Goal: Check status: Check status

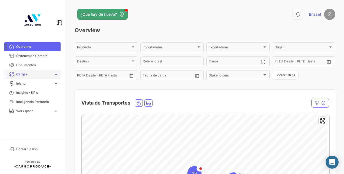
click at [38, 75] on span "Cargas" at bounding box center [33, 74] width 35 height 5
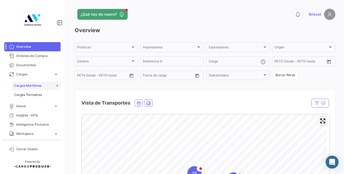
click at [31, 87] on span "Cargas Marítimas" at bounding box center [27, 85] width 27 height 5
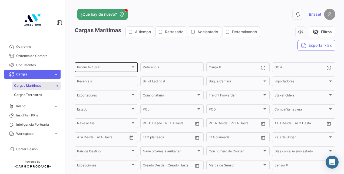
click at [123, 68] on div "Producto / SKU" at bounding box center [104, 68] width 54 height 4
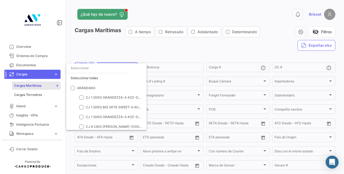
click at [148, 43] on div at bounding box center [172, 87] width 344 height 174
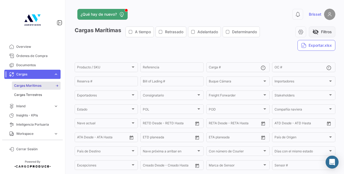
click at [314, 31] on span "visibility_off" at bounding box center [315, 32] width 6 height 6
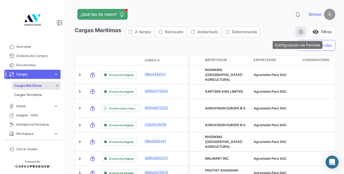
click at [295, 30] on button "button" at bounding box center [300, 32] width 11 height 11
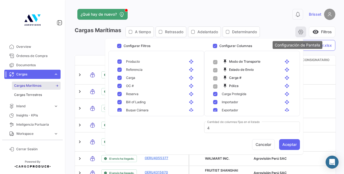
click at [300, 31] on icon "button" at bounding box center [300, 31] width 5 height 5
click at [121, 45] on span at bounding box center [119, 46] width 4 height 4
click at [119, 48] on input "Configurar Filtros" at bounding box center [119, 48] width 0 height 0
checkbox input "false"
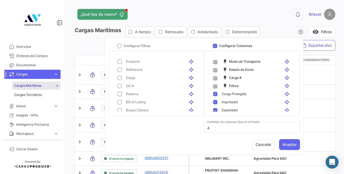
click at [121, 70] on mat-pseudo-checkbox at bounding box center [119, 70] width 4 height 4
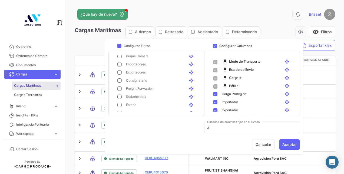
click at [214, 86] on span at bounding box center [215, 86] width 4 height 4
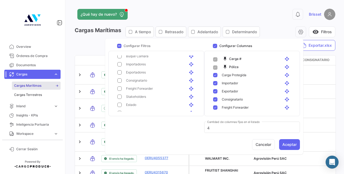
scroll to position [27, 0]
click at [215, 67] on mat-pseudo-checkbox at bounding box center [215, 67] width 4 height 4
checkbox input "false"
click at [216, 84] on mat-pseudo-checkbox at bounding box center [215, 83] width 4 height 4
click at [216, 91] on mat-pseudo-checkbox at bounding box center [215, 91] width 4 height 4
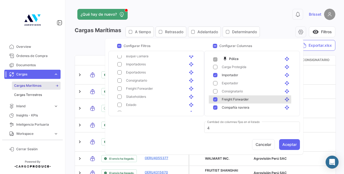
click at [217, 100] on mat-pseudo-checkbox at bounding box center [215, 99] width 4 height 4
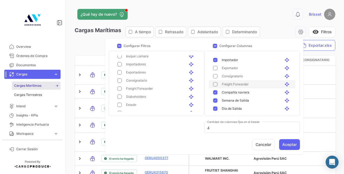
scroll to position [54, 0]
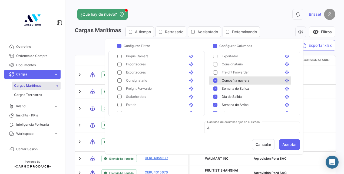
click at [216, 80] on mat-pseudo-checkbox at bounding box center [215, 80] width 4 height 4
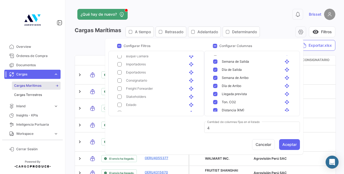
click at [216, 62] on mat-pseudo-checkbox at bounding box center [215, 61] width 4 height 4
click at [216, 70] on mat-pseudo-checkbox at bounding box center [215, 70] width 4 height 4
click at [214, 78] on mat-pseudo-checkbox at bounding box center [215, 78] width 4 height 4
click at [215, 77] on mat-pseudo-checkbox at bounding box center [215, 78] width 4 height 4
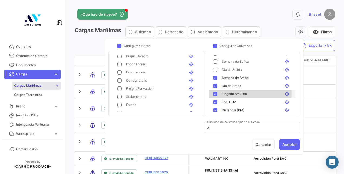
drag, startPoint x: 214, startPoint y: 93, endPoint x: 214, endPoint y: 101, distance: 8.1
click at [214, 93] on mat-pseudo-checkbox at bounding box center [215, 94] width 4 height 4
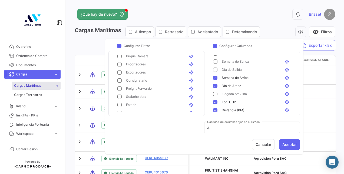
drag, startPoint x: 215, startPoint y: 103, endPoint x: 218, endPoint y: 109, distance: 7.3
click at [215, 103] on mat-pseudo-checkbox at bounding box center [215, 102] width 4 height 4
click at [217, 110] on mat-pseudo-checkbox at bounding box center [215, 110] width 4 height 4
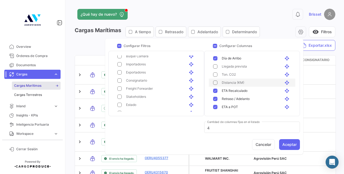
scroll to position [135, 0]
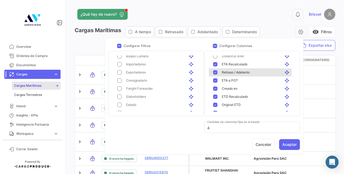
click at [216, 71] on mat-pseudo-checkbox at bounding box center [215, 72] width 4 height 4
click at [216, 79] on mat-pseudo-checkbox at bounding box center [215, 80] width 4 height 4
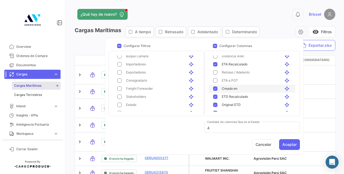
drag, startPoint x: 213, startPoint y: 85, endPoint x: 215, endPoint y: 93, distance: 8.5
click at [213, 85] on div "Creado en open_with" at bounding box center [252, 89] width 87 height 8
drag, startPoint x: 215, startPoint y: 97, endPoint x: 214, endPoint y: 108, distance: 11.4
click at [215, 97] on mat-pseudo-checkbox at bounding box center [215, 97] width 4 height 4
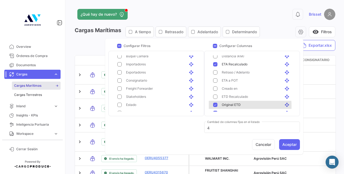
click at [215, 106] on mat-pseudo-checkbox at bounding box center [215, 105] width 4 height 4
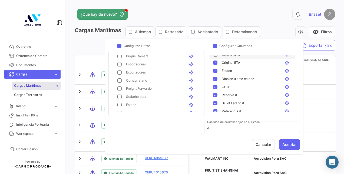
scroll to position [189, 0]
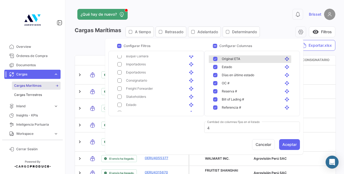
click at [216, 59] on mat-pseudo-checkbox at bounding box center [215, 59] width 4 height 4
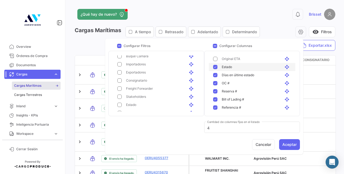
drag, startPoint x: 215, startPoint y: 66, endPoint x: 216, endPoint y: 71, distance: 5.4
click at [215, 66] on mat-pseudo-checkbox at bounding box center [215, 67] width 4 height 4
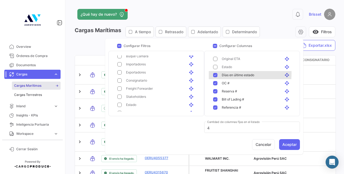
drag, startPoint x: 215, startPoint y: 73, endPoint x: 220, endPoint y: 83, distance: 11.4
click at [216, 84] on mat-pseudo-checkbox at bounding box center [215, 83] width 4 height 4
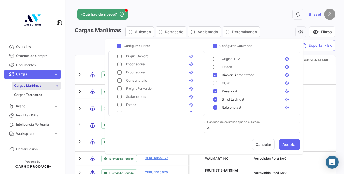
click at [216, 91] on mat-pseudo-checkbox at bounding box center [215, 91] width 4 height 4
click at [217, 72] on div "[PERSON_NAME] en último estado open_with" at bounding box center [252, 75] width 87 height 8
click at [216, 107] on mat-pseudo-checkbox at bounding box center [215, 107] width 4 height 4
click at [214, 101] on mat-pseudo-checkbox at bounding box center [215, 99] width 4 height 4
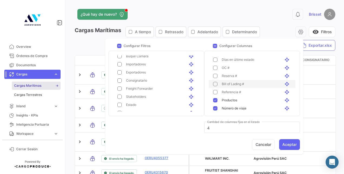
scroll to position [216, 0]
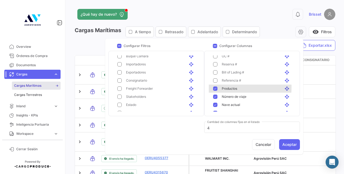
click at [217, 87] on mat-pseudo-checkbox at bounding box center [215, 89] width 4 height 4
click at [216, 97] on mat-pseudo-checkbox at bounding box center [215, 97] width 4 height 4
click at [215, 103] on mat-pseudo-checkbox at bounding box center [215, 105] width 4 height 4
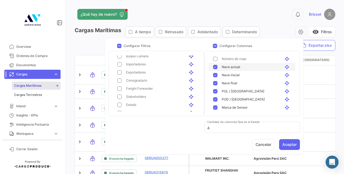
scroll to position [243, 0]
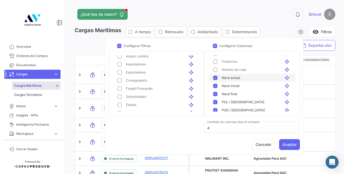
click at [216, 79] on mat-pseudo-checkbox at bounding box center [215, 78] width 4 height 4
click at [216, 87] on mat-pseudo-checkbox at bounding box center [215, 86] width 4 height 4
drag, startPoint x: 215, startPoint y: 92, endPoint x: 216, endPoint y: 96, distance: 3.6
click at [215, 92] on mat-pseudo-checkbox at bounding box center [215, 94] width 4 height 4
drag, startPoint x: 216, startPoint y: 99, endPoint x: 218, endPoint y: 107, distance: 7.8
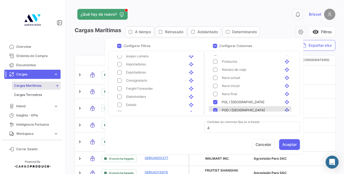
click at [216, 110] on mat-pseudo-checkbox at bounding box center [215, 110] width 4 height 4
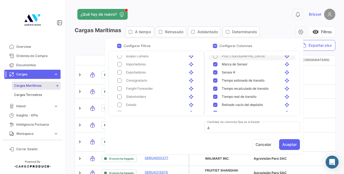
scroll to position [270, 0]
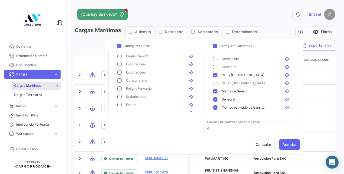
drag, startPoint x: 216, startPoint y: 73, endPoint x: 216, endPoint y: 89, distance: 16.0
click at [216, 74] on mat-pseudo-checkbox at bounding box center [215, 75] width 4 height 4
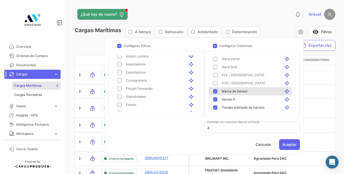
click at [215, 92] on mat-pseudo-checkbox at bounding box center [215, 91] width 4 height 4
click at [216, 100] on mat-pseudo-checkbox at bounding box center [215, 99] width 4 height 4
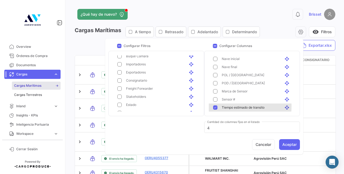
click at [216, 106] on mat-pseudo-checkbox at bounding box center [215, 107] width 4 height 4
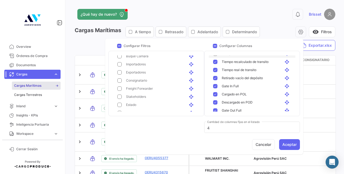
scroll to position [325, 0]
click at [217, 64] on div "Tiempo recalculado de [PERSON_NAME] open_with" at bounding box center [252, 62] width 87 height 8
click at [216, 72] on div "Tiempo real de [PERSON_NAME] open_with" at bounding box center [252, 70] width 87 height 8
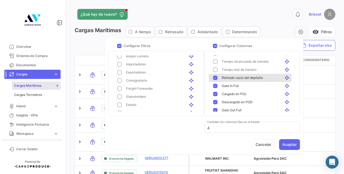
click at [216, 79] on mat-pseudo-checkbox at bounding box center [215, 78] width 4 height 4
drag, startPoint x: 215, startPoint y: 87, endPoint x: 215, endPoint y: 91, distance: 4.6
click at [215, 87] on mat-pseudo-checkbox at bounding box center [215, 86] width 4 height 4
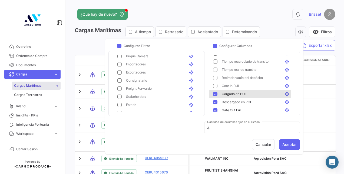
click at [215, 94] on mat-pseudo-checkbox at bounding box center [215, 94] width 4 height 4
click at [216, 102] on mat-pseudo-checkbox at bounding box center [215, 102] width 4 height 4
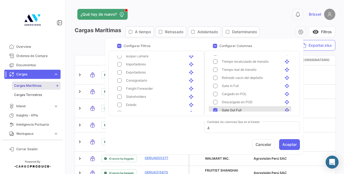
click at [217, 110] on div "Gate Out Full open_with" at bounding box center [254, 110] width 74 height 5
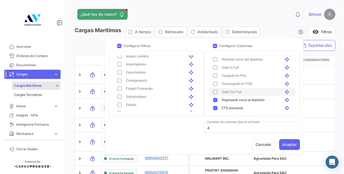
scroll to position [352, 0]
click at [214, 92] on mat-pseudo-checkbox at bounding box center [215, 91] width 4 height 4
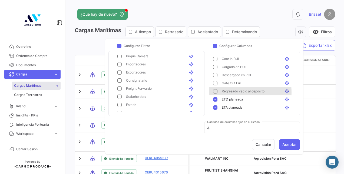
click at [216, 99] on mat-pseudo-checkbox at bounding box center [215, 99] width 4 height 4
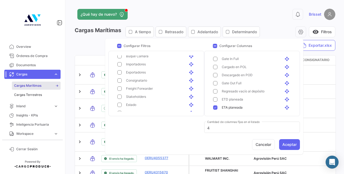
click at [216, 106] on mat-pseudo-checkbox at bounding box center [215, 107] width 4 height 4
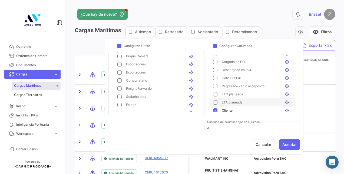
scroll to position [360, 0]
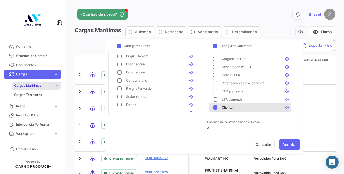
click at [216, 108] on mat-pseudo-checkbox at bounding box center [215, 107] width 4 height 4
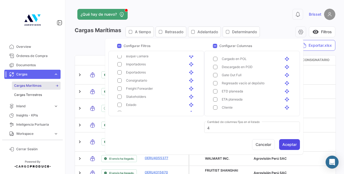
click at [289, 143] on button "Aceptar" at bounding box center [289, 144] width 21 height 11
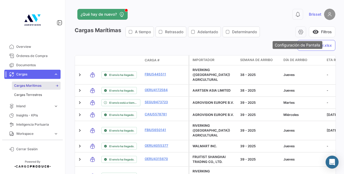
drag, startPoint x: 297, startPoint y: 30, endPoint x: 291, endPoint y: 35, distance: 7.9
click at [298, 30] on icon "button" at bounding box center [300, 31] width 5 height 5
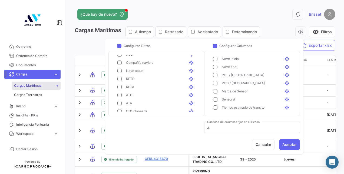
scroll to position [108, 0]
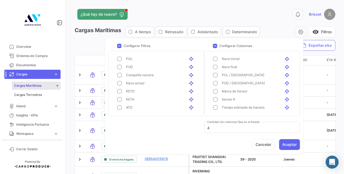
click at [120, 99] on mat-pseudo-checkbox at bounding box center [119, 99] width 4 height 4
click at [290, 143] on button "Aceptar" at bounding box center [289, 144] width 21 height 11
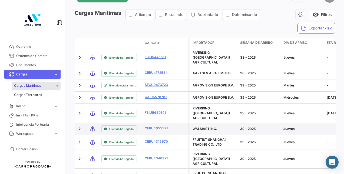
scroll to position [0, 0]
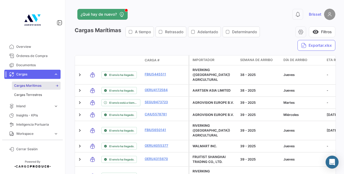
click at [208, 59] on span "Importador" at bounding box center [204, 60] width 22 height 5
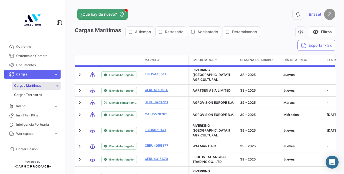
click at [214, 59] on span at bounding box center [215, 60] width 3 height 5
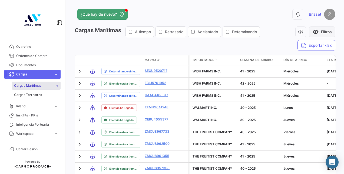
click at [313, 32] on span "visibility" at bounding box center [315, 32] width 6 height 6
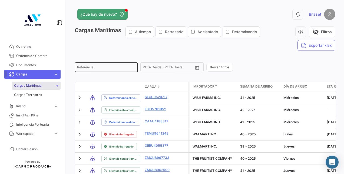
click at [95, 66] on div "Referencia" at bounding box center [106, 67] width 58 height 11
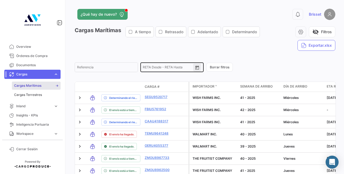
click at [196, 68] on icon "Open calendar" at bounding box center [197, 67] width 5 height 5
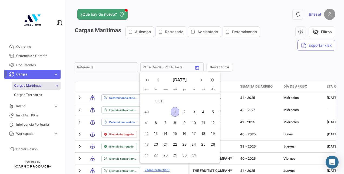
click at [188, 52] on div at bounding box center [172, 87] width 344 height 174
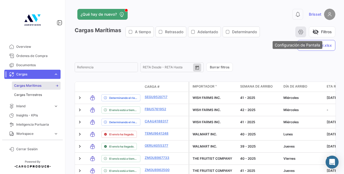
click at [298, 30] on icon "button" at bounding box center [300, 31] width 5 height 5
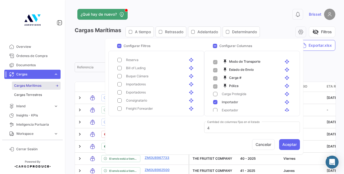
scroll to position [40, 0]
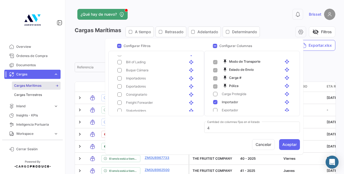
click at [120, 75] on div "Importadores open_with" at bounding box center [156, 78] width 87 height 8
click at [287, 145] on button "Aceptar" at bounding box center [289, 144] width 21 height 11
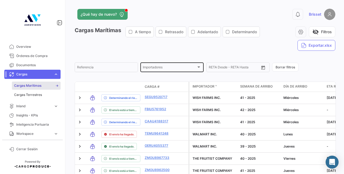
click at [181, 67] on div "Importadores" at bounding box center [170, 68] width 54 height 4
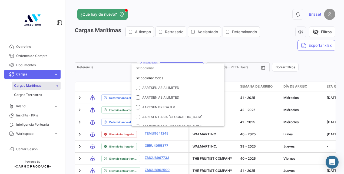
drag, startPoint x: 156, startPoint y: 67, endPoint x: 153, endPoint y: 67, distance: 3.3
click at [154, 67] on input "dropdown search" at bounding box center [169, 68] width 76 height 10
drag, startPoint x: 150, startPoint y: 70, endPoint x: 102, endPoint y: 70, distance: 47.3
click at [102, 70] on div "[PERSON_NAME] close Seleccionar todas [PERSON_NAME] [GEOGRAPHIC_DATA] [PERSON_N…" at bounding box center [172, 87] width 344 height 174
type input "aart"
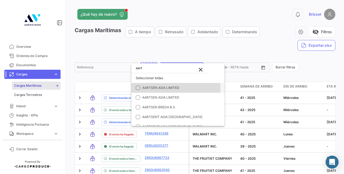
click at [139, 88] on mat-pseudo-checkbox at bounding box center [138, 88] width 4 height 4
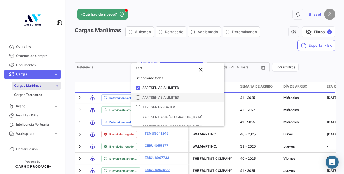
click at [140, 98] on mat-option "AARTSEN ASIA LIMITED" at bounding box center [177, 98] width 93 height 10
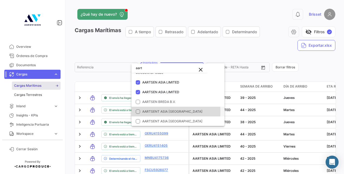
click at [137, 111] on mat-pseudo-checkbox at bounding box center [138, 112] width 4 height 4
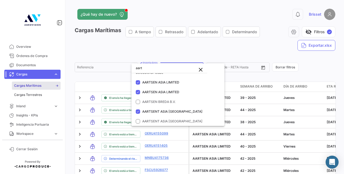
click at [107, 76] on div at bounding box center [172, 87] width 344 height 174
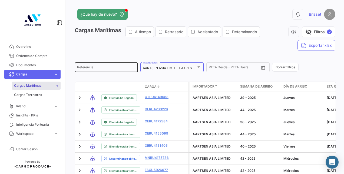
click at [100, 68] on input "Referencia" at bounding box center [106, 68] width 58 height 4
type input "BB-25-0400"
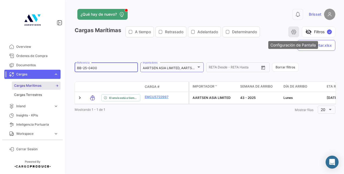
click at [293, 32] on icon "button" at bounding box center [293, 31] width 5 height 5
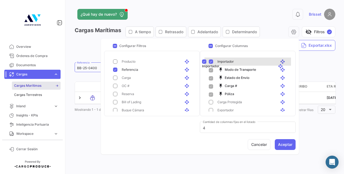
drag, startPoint x: 277, startPoint y: 101, endPoint x: 274, endPoint y: 61, distance: 39.8
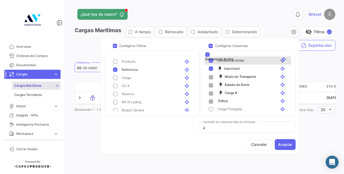
scroll to position [0, 0]
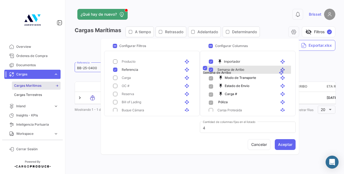
drag, startPoint x: 277, startPoint y: 78, endPoint x: 276, endPoint y: 69, distance: 9.1
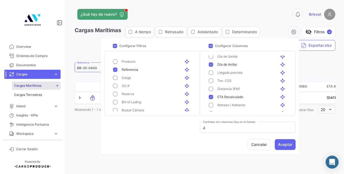
scroll to position [108, 0]
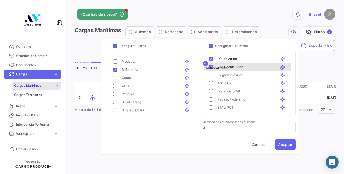
drag, startPoint x: 279, startPoint y: 92, endPoint x: 277, endPoint y: 65, distance: 27.1
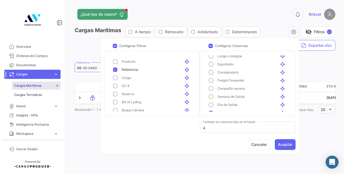
scroll to position [81, 0]
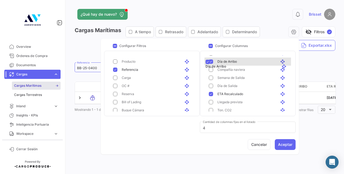
drag, startPoint x: 278, startPoint y: 85, endPoint x: 279, endPoint y: 61, distance: 24.4
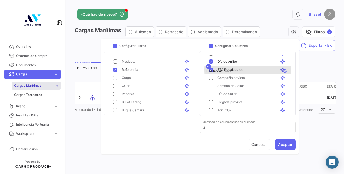
drag, startPoint x: 277, startPoint y: 94, endPoint x: 279, endPoint y: 67, distance: 26.8
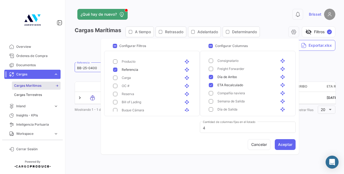
scroll to position [54, 0]
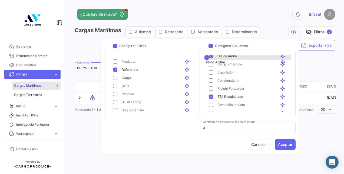
drag, startPoint x: 279, startPoint y: 90, endPoint x: 279, endPoint y: 59, distance: 30.3
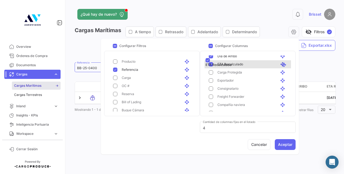
drag, startPoint x: 279, startPoint y: 96, endPoint x: 280, endPoint y: 61, distance: 35.7
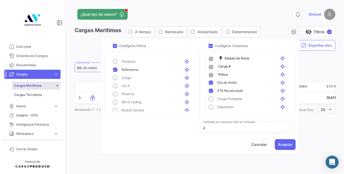
scroll to position [0, 0]
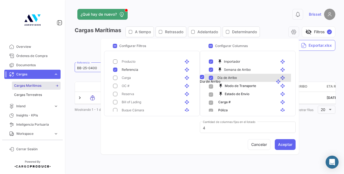
drag, startPoint x: 279, startPoint y: 109, endPoint x: 274, endPoint y: 77, distance: 32.8
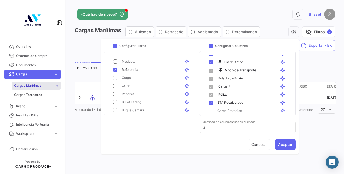
scroll to position [27, 0]
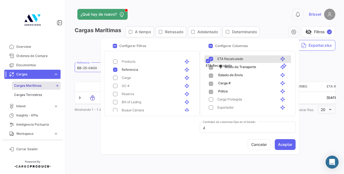
drag, startPoint x: 279, startPoint y: 92, endPoint x: 280, endPoint y: 62, distance: 29.5
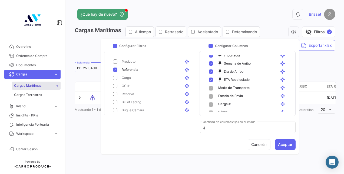
scroll to position [0, 0]
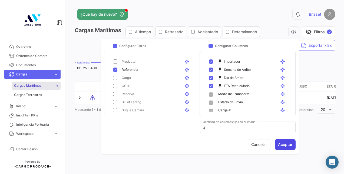
click at [286, 144] on button "Aceptar" at bounding box center [285, 144] width 21 height 11
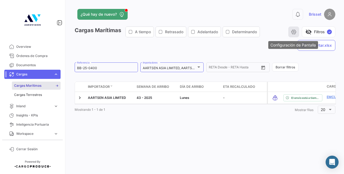
click at [294, 31] on icon "button" at bounding box center [293, 31] width 5 height 5
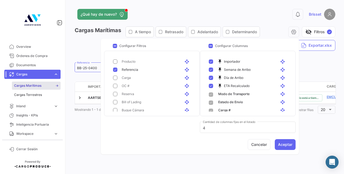
click at [211, 78] on mat-pseudo-checkbox at bounding box center [211, 78] width 4 height 4
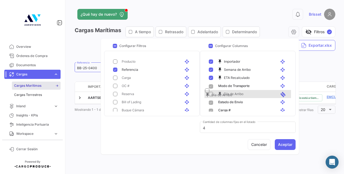
drag, startPoint x: 279, startPoint y: 76, endPoint x: 279, endPoint y: 90, distance: 13.5
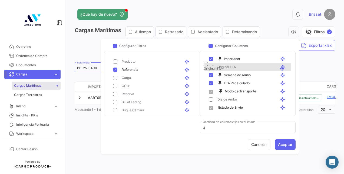
scroll to position [3, 0]
drag, startPoint x: 279, startPoint y: 84, endPoint x: 276, endPoint y: 64, distance: 20.2
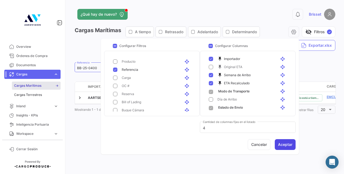
click at [282, 144] on button "Aceptar" at bounding box center [285, 144] width 21 height 11
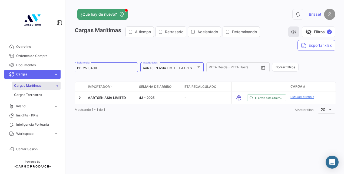
click at [293, 33] on icon "button" at bounding box center [293, 31] width 5 height 5
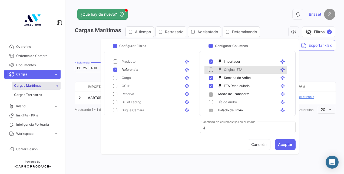
click at [210, 71] on mat-pseudo-checkbox at bounding box center [211, 70] width 4 height 4
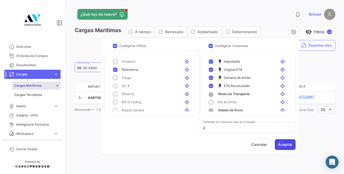
click at [284, 143] on button "Aceptar" at bounding box center [285, 144] width 21 height 11
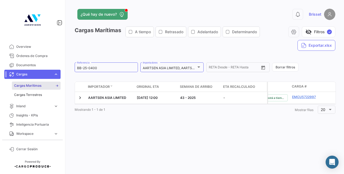
scroll to position [0, 0]
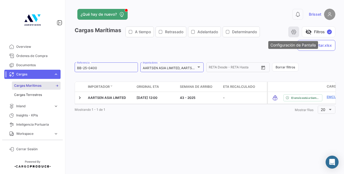
click at [292, 32] on icon "button" at bounding box center [293, 31] width 5 height 5
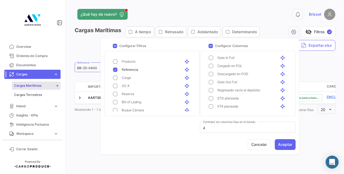
scroll to position [360, 0]
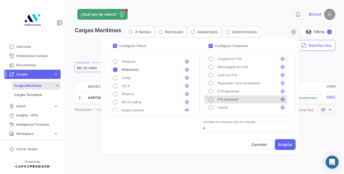
drag, startPoint x: 210, startPoint y: 100, endPoint x: 212, endPoint y: 103, distance: 3.3
click at [210, 100] on mat-pseudo-checkbox at bounding box center [211, 99] width 4 height 4
click at [283, 145] on button "Aceptar" at bounding box center [285, 144] width 21 height 11
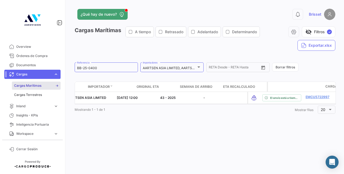
scroll to position [0, 0]
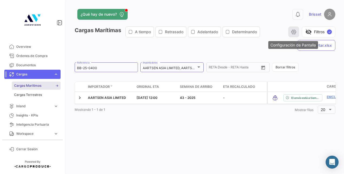
click at [293, 34] on icon "button" at bounding box center [293, 31] width 5 height 5
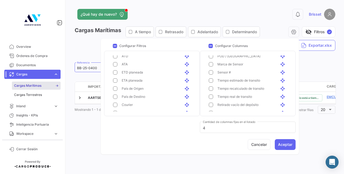
scroll to position [152, 0]
click at [117, 88] on mat-pseudo-checkbox at bounding box center [115, 88] width 4 height 4
drag, startPoint x: 184, startPoint y: 89, endPoint x: 184, endPoint y: 61, distance: 27.3
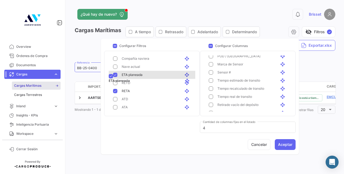
drag, startPoint x: 183, startPoint y: 90, endPoint x: 182, endPoint y: 76, distance: 13.8
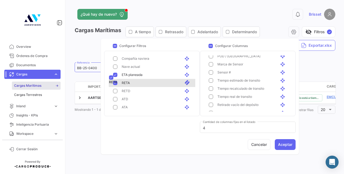
drag, startPoint x: 184, startPoint y: 91, endPoint x: 184, endPoint y: 79, distance: 12.4
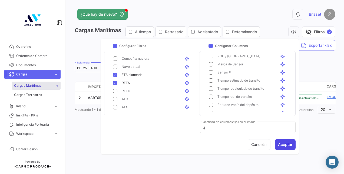
click at [280, 144] on button "Aceptar" at bounding box center [285, 144] width 21 height 11
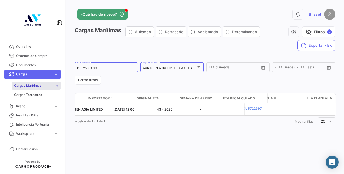
scroll to position [0, 0]
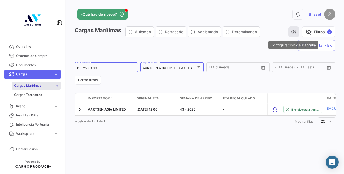
click at [295, 34] on icon "button" at bounding box center [293, 31] width 5 height 5
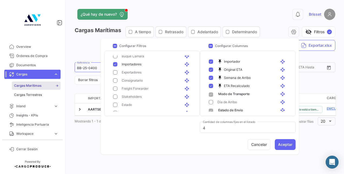
scroll to position [135, 0]
drag, startPoint x: 114, startPoint y: 65, endPoint x: 114, endPoint y: 72, distance: 7.3
click at [114, 65] on mat-pseudo-checkbox at bounding box center [115, 64] width 4 height 4
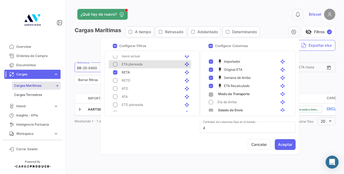
click at [114, 72] on mat-pseudo-checkbox at bounding box center [115, 72] width 4 height 4
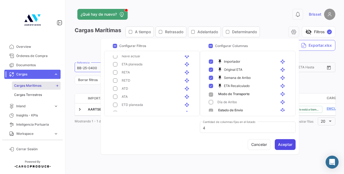
click at [287, 144] on button "Aceptar" at bounding box center [285, 144] width 21 height 11
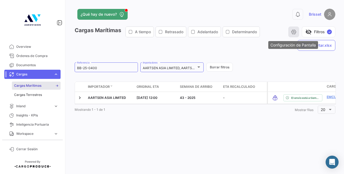
click at [297, 32] on button "button" at bounding box center [293, 32] width 11 height 11
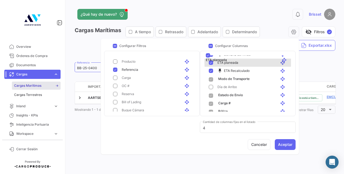
scroll to position [21, 0]
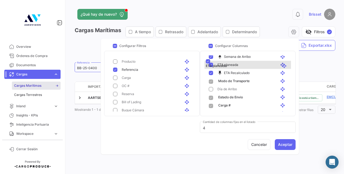
drag, startPoint x: 279, startPoint y: 99, endPoint x: 280, endPoint y: 62, distance: 37.3
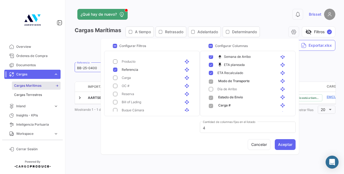
click at [284, 146] on button "Aceptar" at bounding box center [285, 144] width 21 height 11
